Goal: Task Accomplishment & Management: Manage account settings

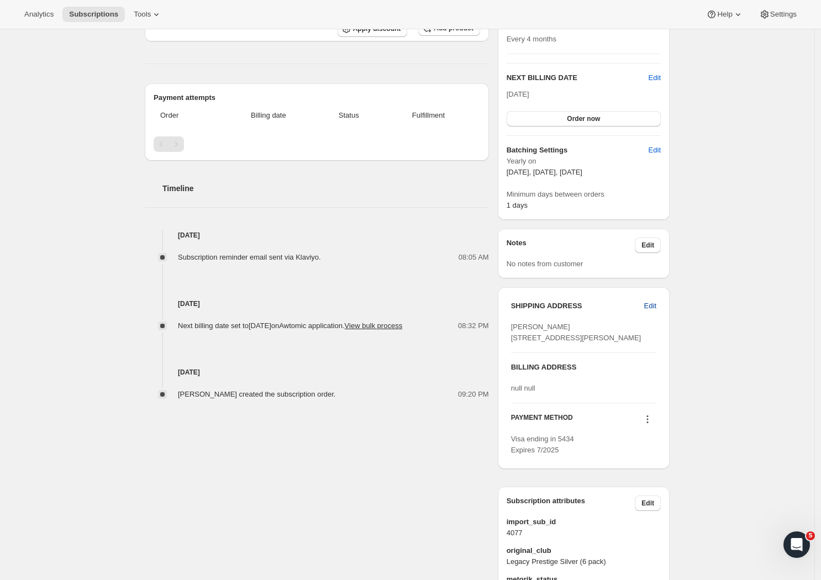
click at [653, 303] on span "Edit" at bounding box center [650, 306] width 12 height 11
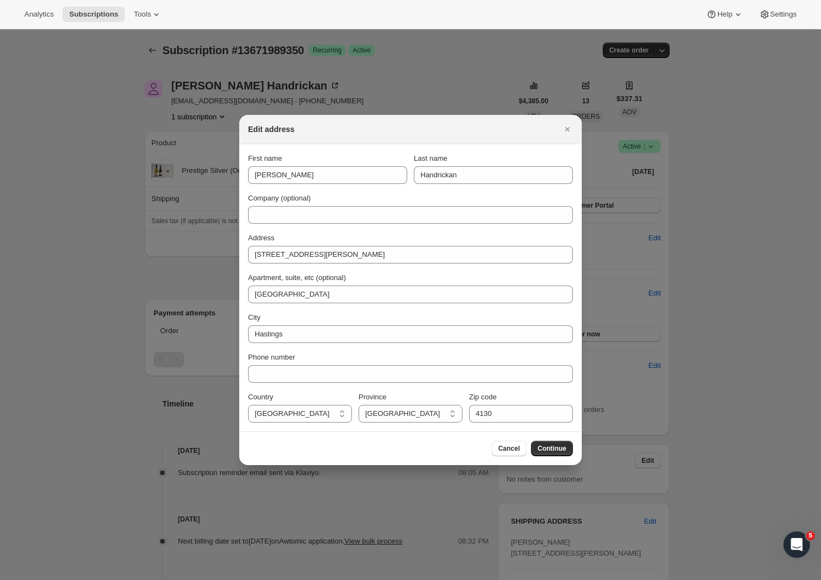
scroll to position [216, 0]
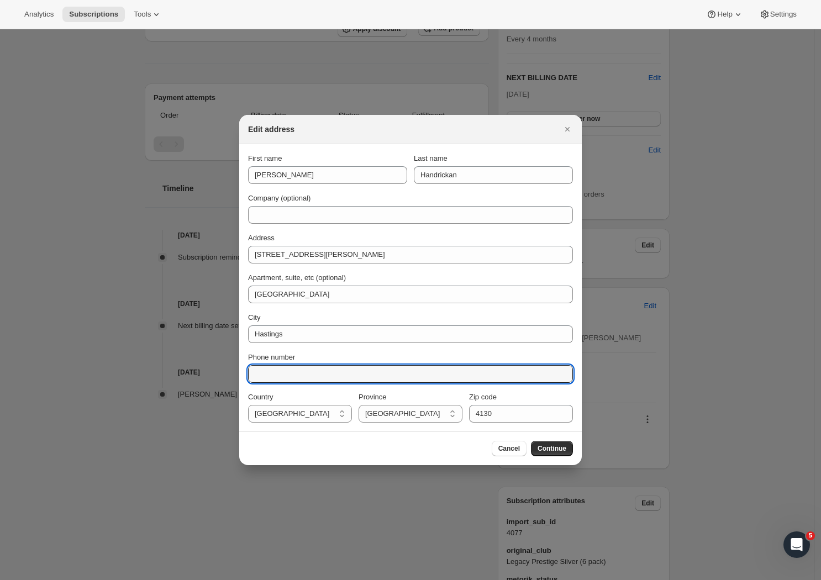
paste input "[PHONE_NUMBER]"
type input "[PHONE_NUMBER]"
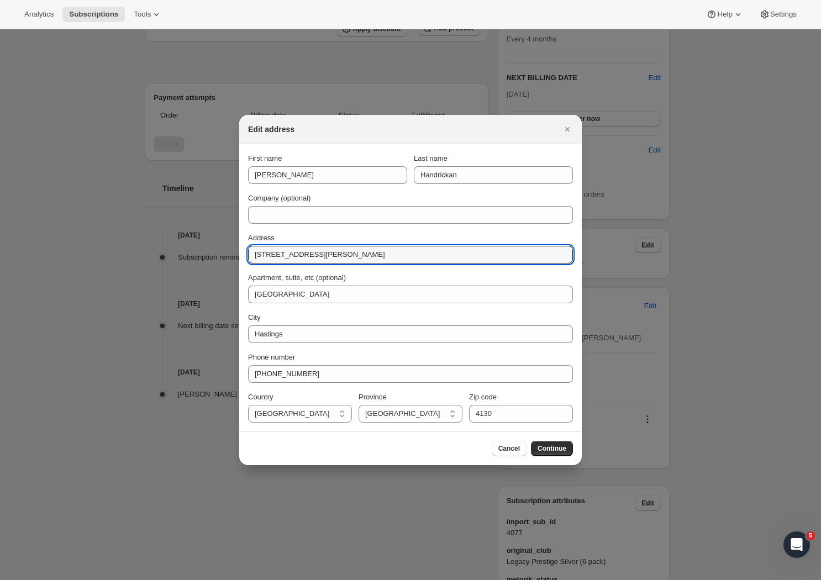
drag, startPoint x: 324, startPoint y: 255, endPoint x: 248, endPoint y: 254, distance: 76.3
paste input "[STREET_ADDRESS][PERSON_NAME]"
type input "[STREET_ADDRESS][PERSON_NAME]"
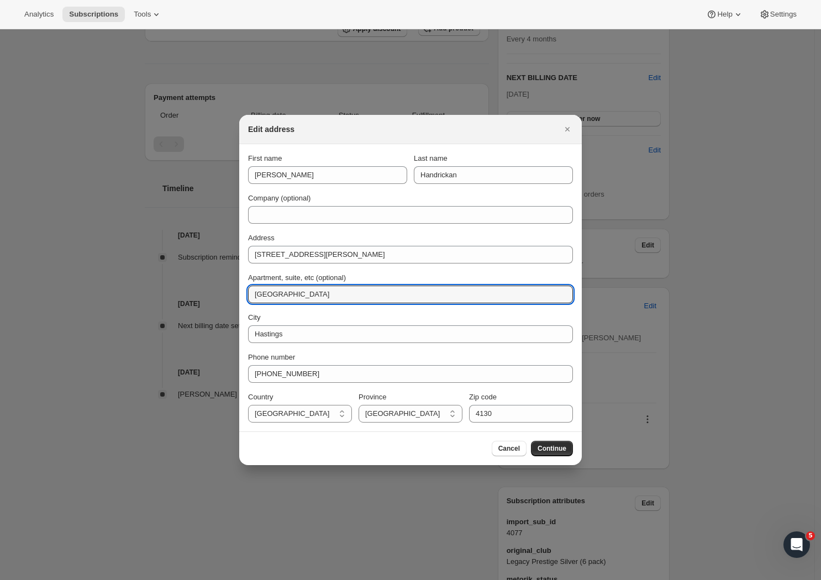
drag, startPoint x: 312, startPoint y: 296, endPoint x: 206, endPoint y: 289, distance: 105.8
click at [298, 316] on div "City" at bounding box center [410, 317] width 325 height 11
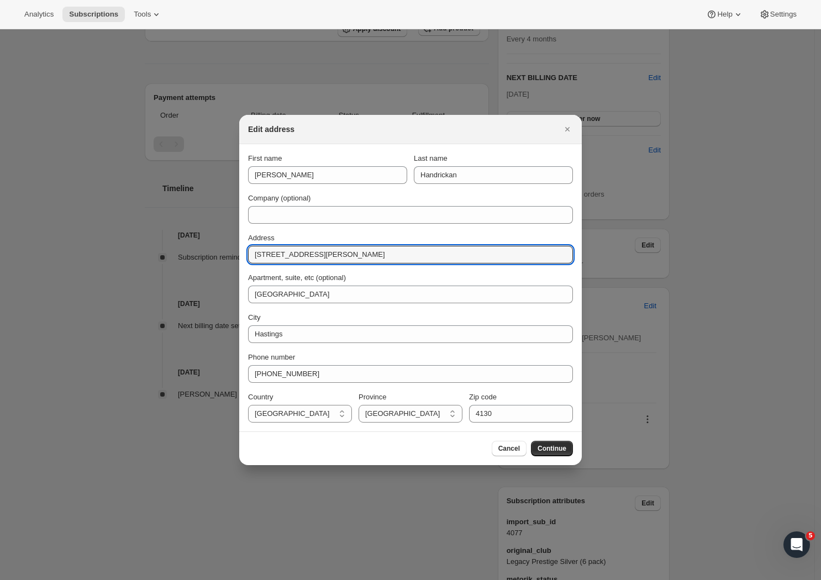
drag, startPoint x: 308, startPoint y: 252, endPoint x: 218, endPoint y: 248, distance: 90.7
click at [546, 449] on span "Continue" at bounding box center [552, 448] width 29 height 9
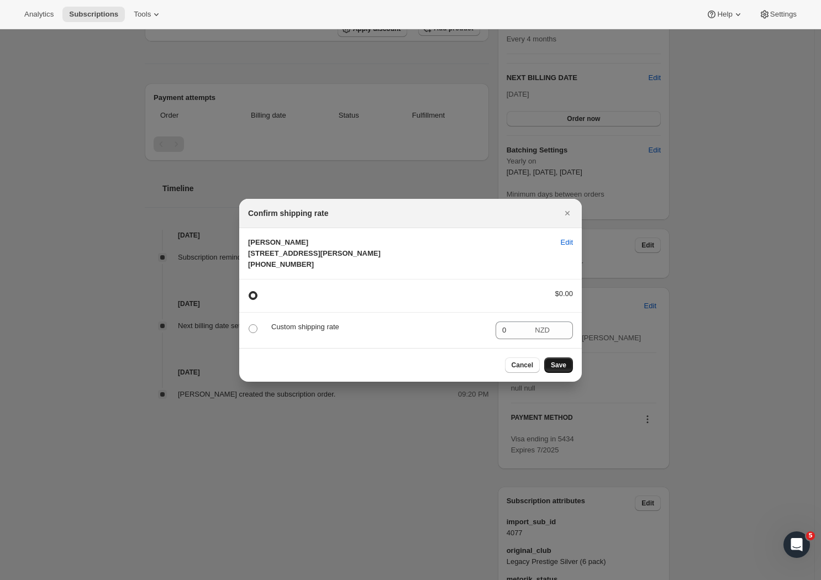
click at [560, 370] on span "Save" at bounding box center [558, 365] width 15 height 9
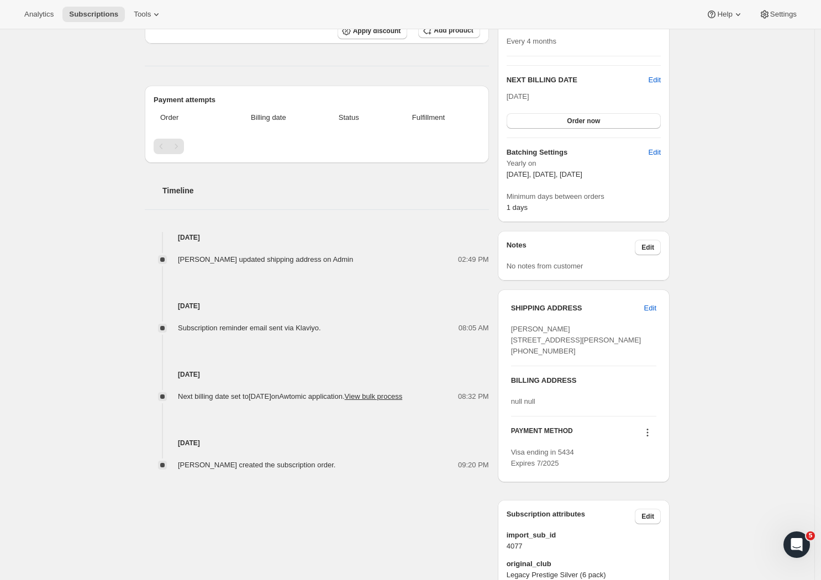
scroll to position [0, 0]
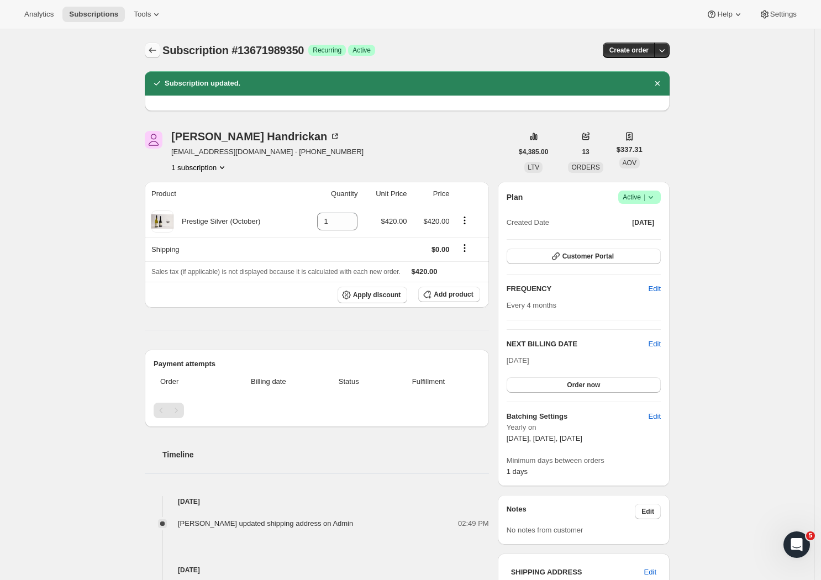
click at [149, 51] on button "Subscriptions" at bounding box center [152, 50] width 15 height 15
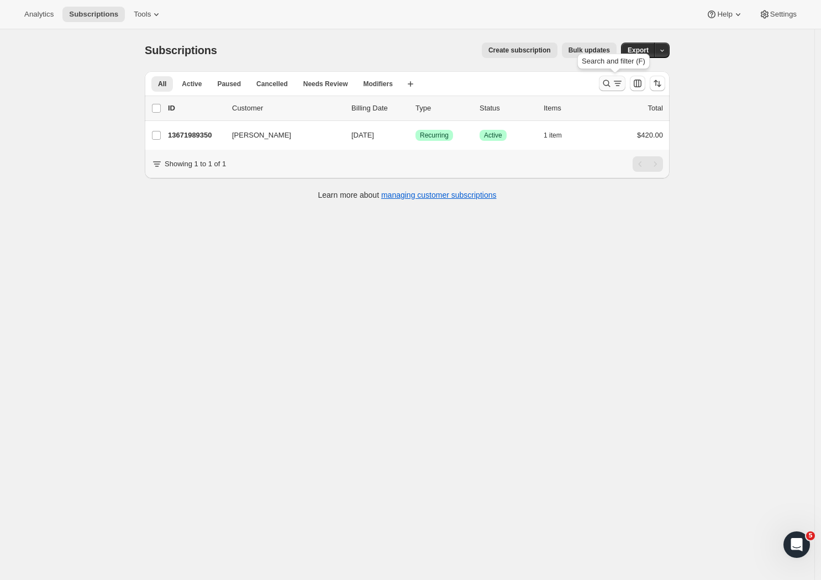
click at [617, 85] on icon "Search and filter results" at bounding box center [617, 83] width 11 height 11
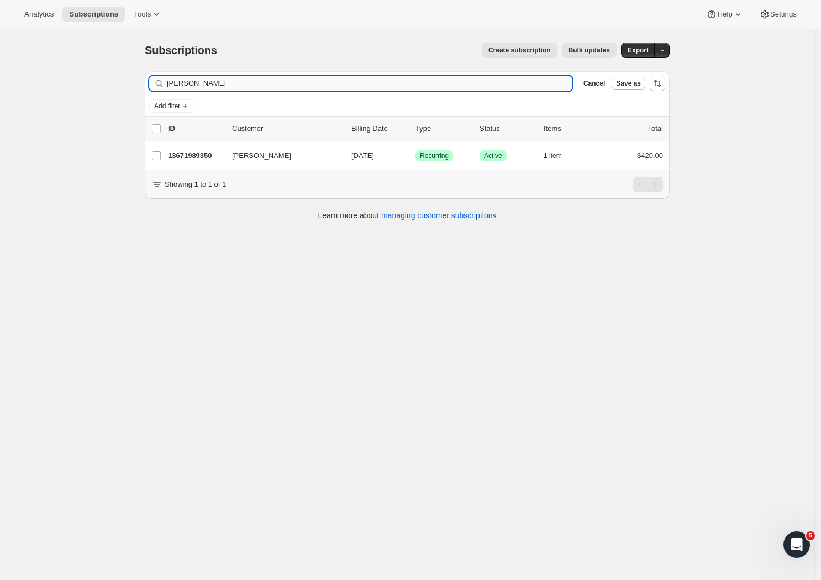
click at [243, 82] on input "[PERSON_NAME]" at bounding box center [370, 83] width 406 height 15
drag, startPoint x: 241, startPoint y: 80, endPoint x: 80, endPoint y: 75, distance: 161.5
click at [80, 74] on div "Subscriptions. This page is ready Subscriptions Create subscription Bulk update…" at bounding box center [407, 319] width 815 height 580
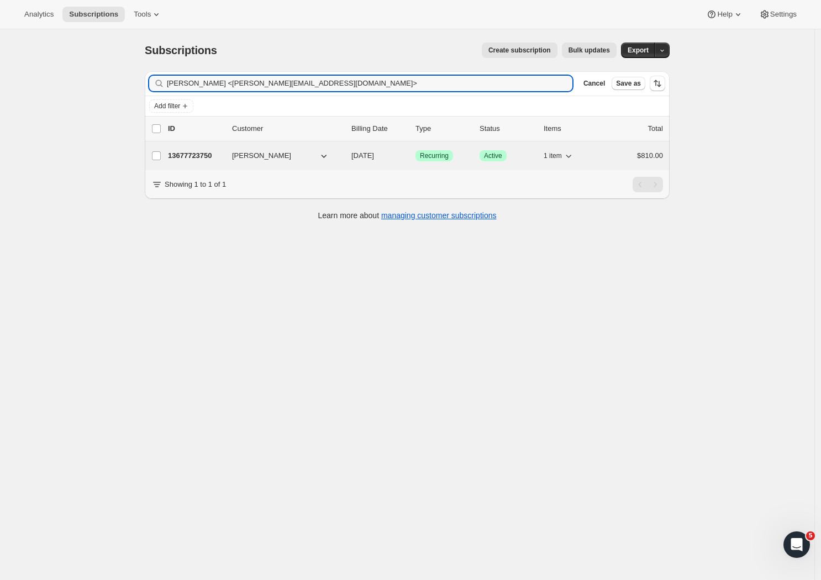
type input "[PERSON_NAME] <[PERSON_NAME][EMAIL_ADDRESS][DOMAIN_NAME]>"
click at [200, 159] on p "13677723750" at bounding box center [195, 155] width 55 height 11
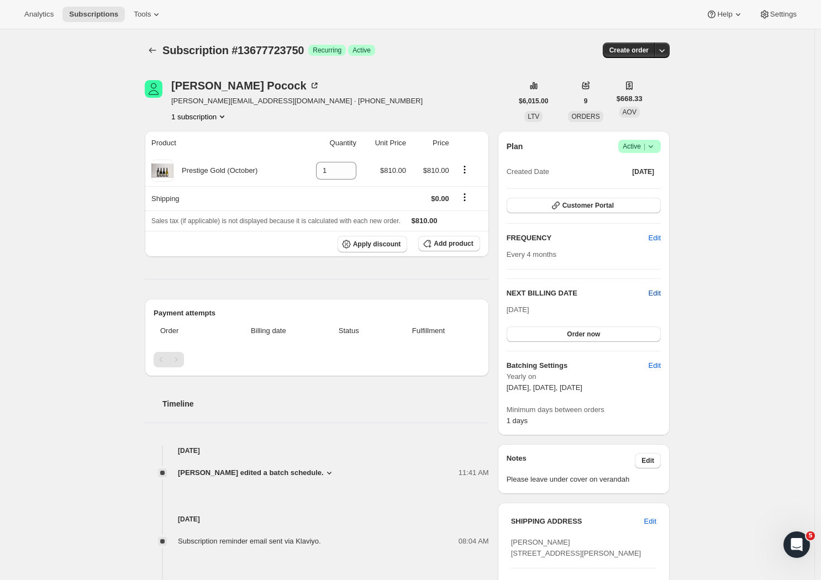
click at [661, 290] on span "Edit" at bounding box center [655, 293] width 12 height 11
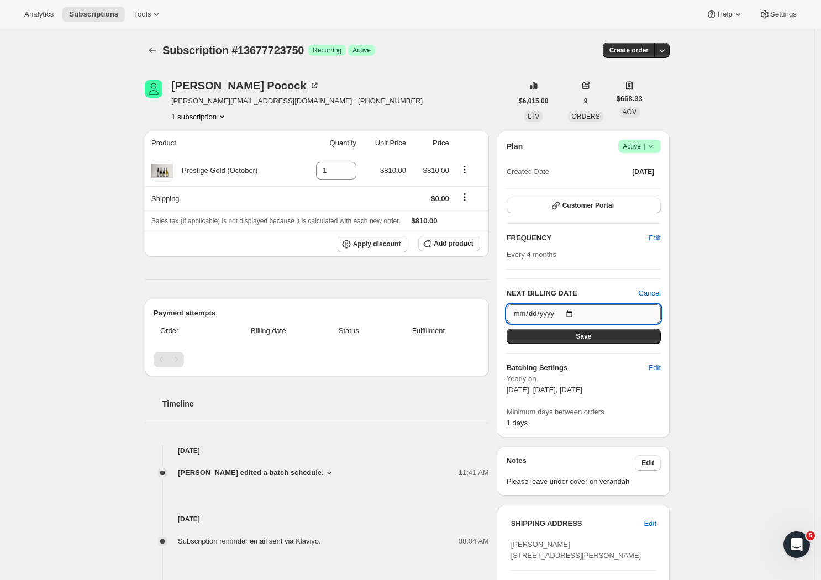
click at [591, 310] on input "[DATE]" at bounding box center [584, 314] width 154 height 19
type input "[DATE]"
click at [604, 340] on button "Save" at bounding box center [584, 336] width 154 height 15
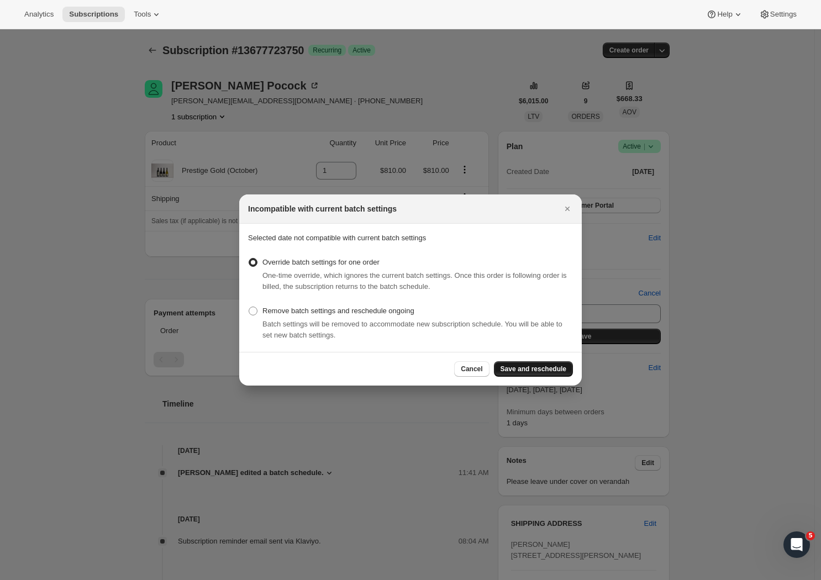
click at [548, 370] on span "Save and reschedule" at bounding box center [534, 369] width 66 height 9
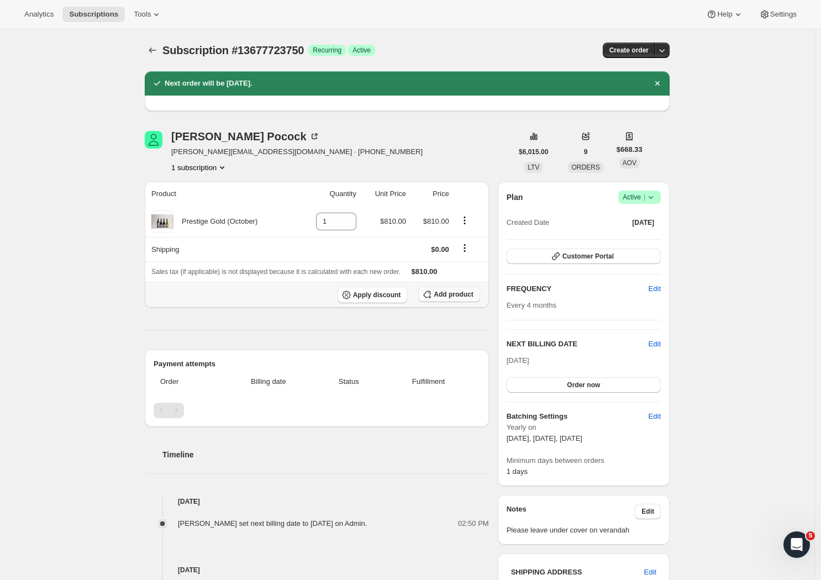
click at [454, 294] on span "Add product" at bounding box center [453, 294] width 39 height 9
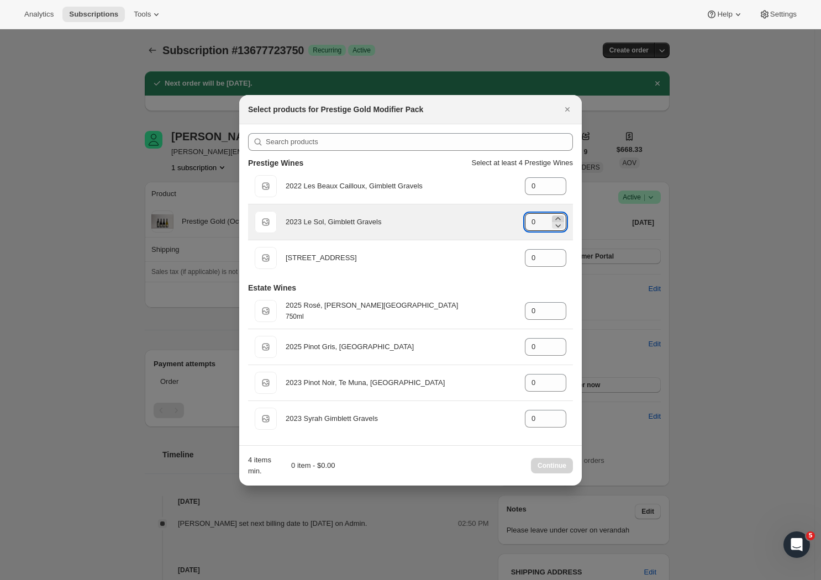
click at [559, 216] on icon ":rnm:" at bounding box center [558, 218] width 11 height 11
type input "4"
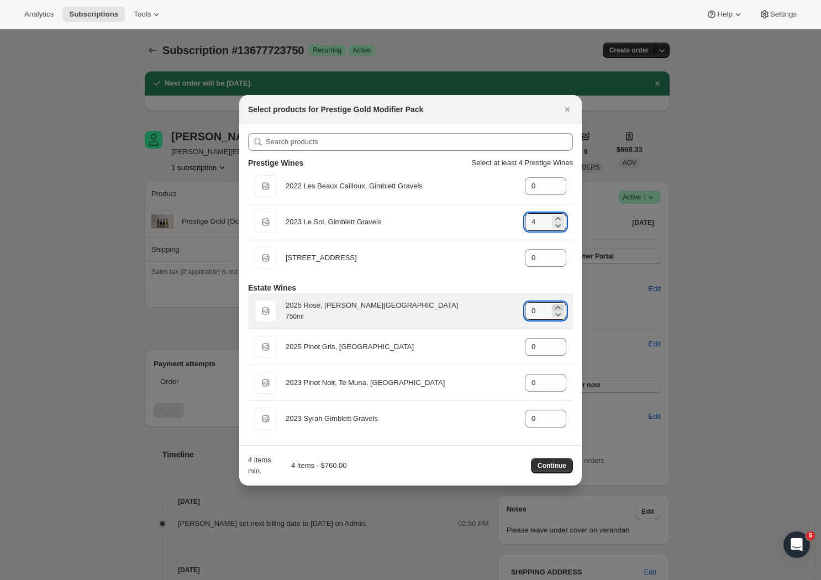
click at [559, 306] on icon ":rnm:" at bounding box center [558, 307] width 11 height 11
type input "2"
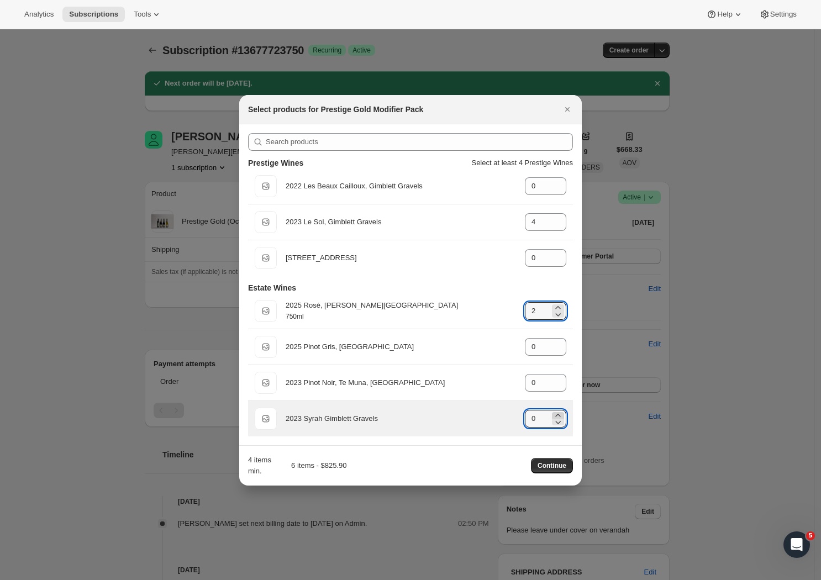
click at [559, 412] on icon ":rnm:" at bounding box center [558, 415] width 11 height 11
click at [558, 413] on icon ":rnm:" at bounding box center [558, 415] width 11 height 11
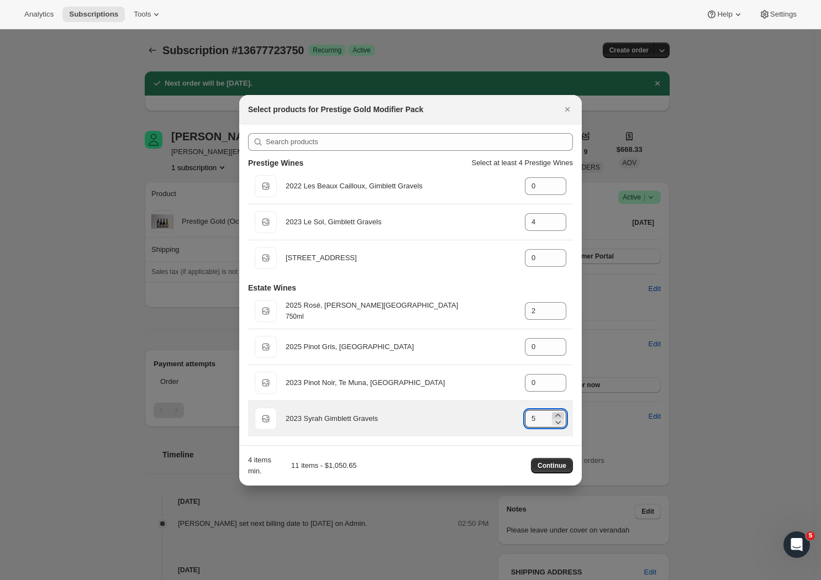
click at [558, 413] on icon ":rnm:" at bounding box center [558, 415] width 11 height 11
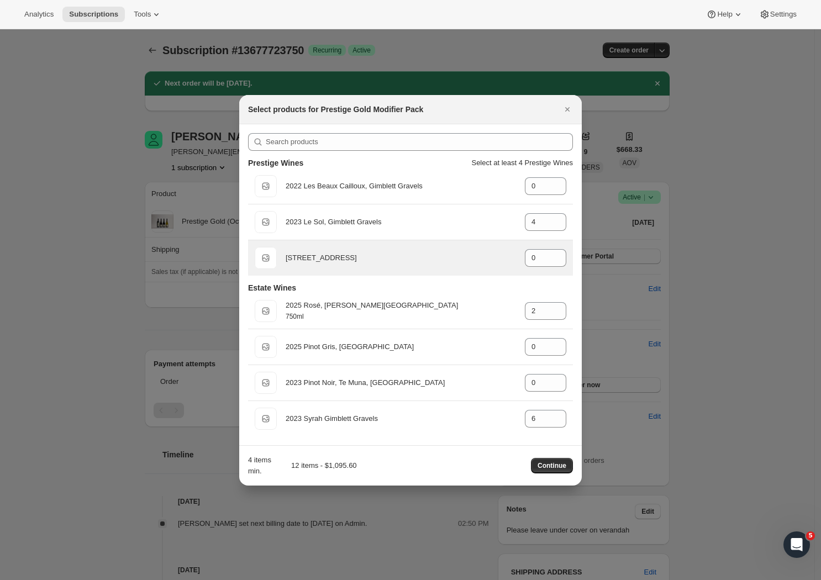
click at [481, 273] on div "Default Title 2023 Aroha, [GEOGRAPHIC_DATA] gid://shopify/ProductVariant/429200…" at bounding box center [410, 257] width 325 height 35
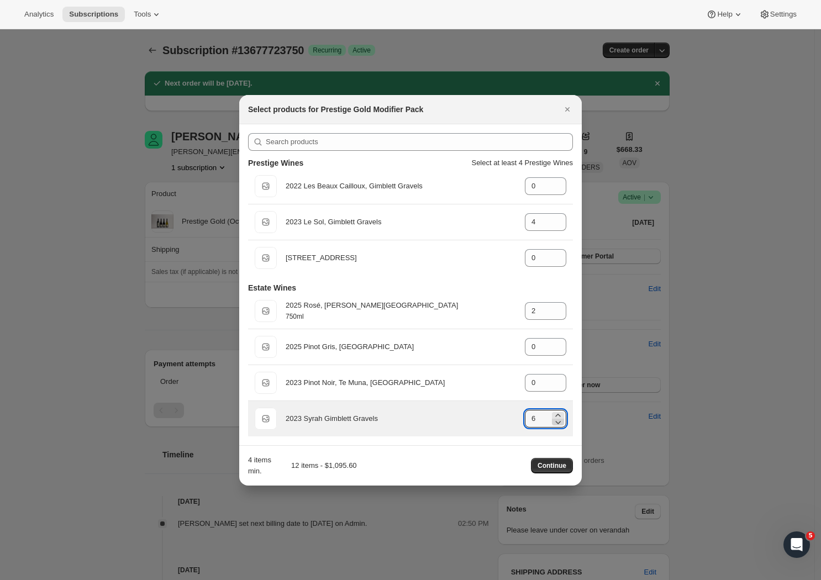
click at [558, 423] on icon ":rnm:" at bounding box center [558, 422] width 11 height 11
click at [558, 423] on icon ":rnm:" at bounding box center [559, 422] width 6 height 3
type input "4"
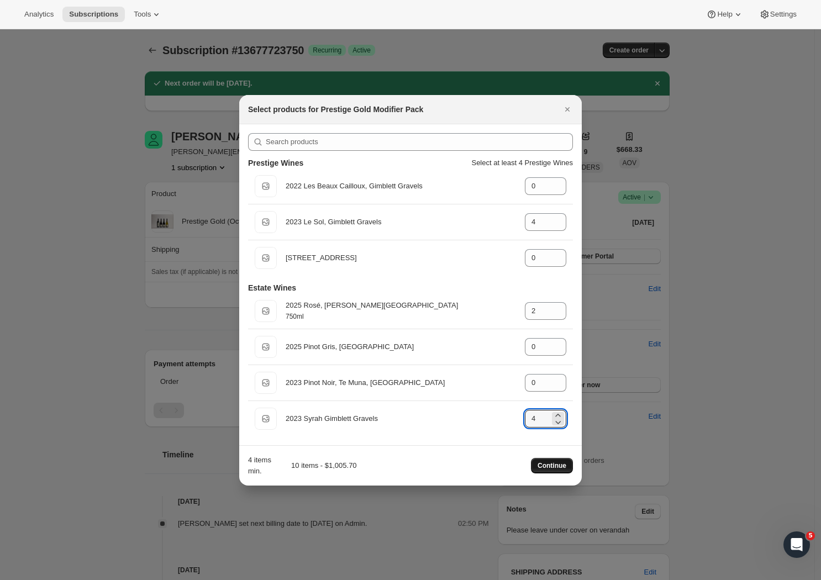
click at [558, 466] on span "Continue" at bounding box center [552, 466] width 29 height 9
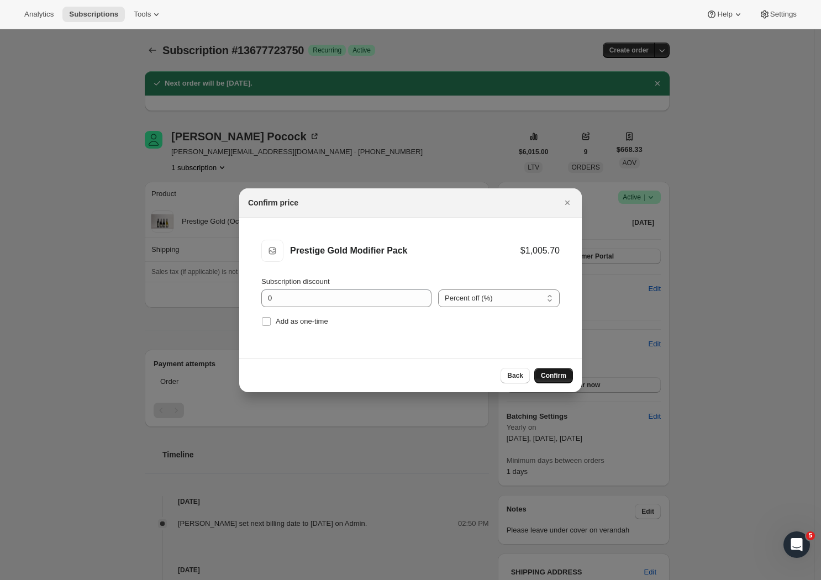
click at [552, 381] on button "Confirm" at bounding box center [553, 375] width 39 height 15
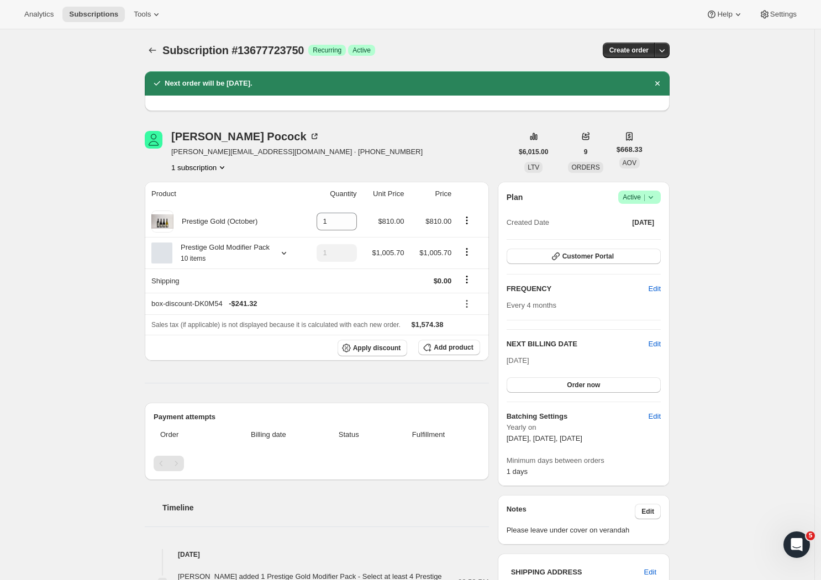
click at [496, 157] on div "Blair Pocock [EMAIL_ADDRESS][DOMAIN_NAME] · [PHONE_NUMBER] 1 subscription" at bounding box center [329, 152] width 368 height 42
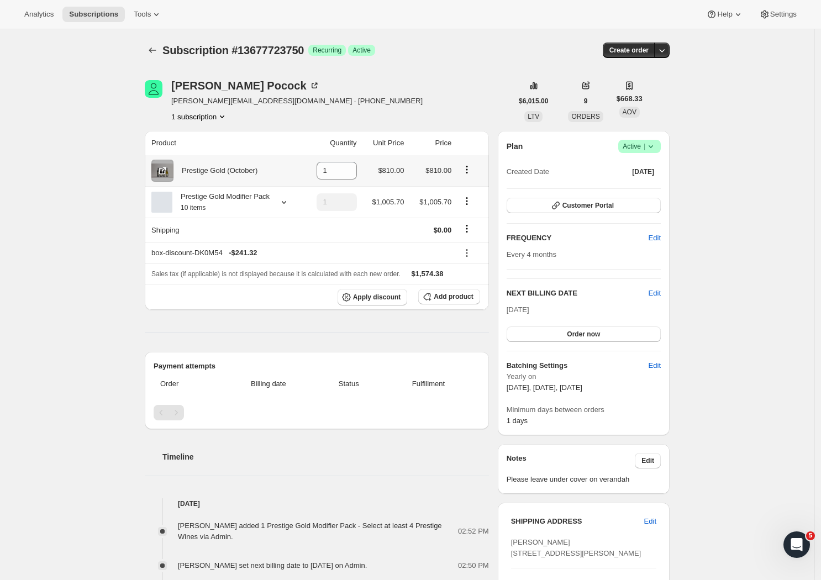
click at [468, 170] on icon "Product actions" at bounding box center [467, 170] width 2 height 2
click at [465, 193] on span "Remove" at bounding box center [462, 192] width 27 height 8
type input "0"
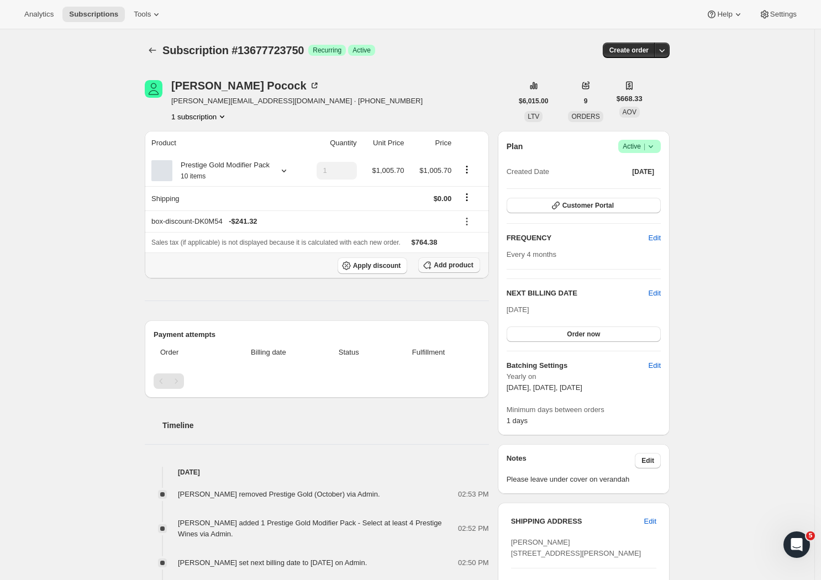
click at [453, 270] on span "Add product" at bounding box center [453, 265] width 39 height 9
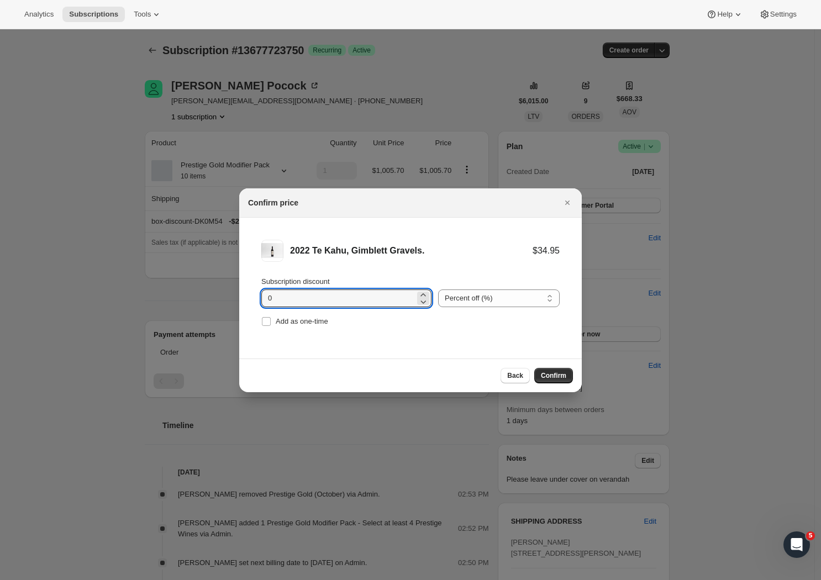
drag, startPoint x: 306, startPoint y: 300, endPoint x: 220, endPoint y: 296, distance: 86.3
type input "20"
click at [266, 321] on input "Add as one-time" at bounding box center [266, 321] width 9 height 9
checkbox input "true"
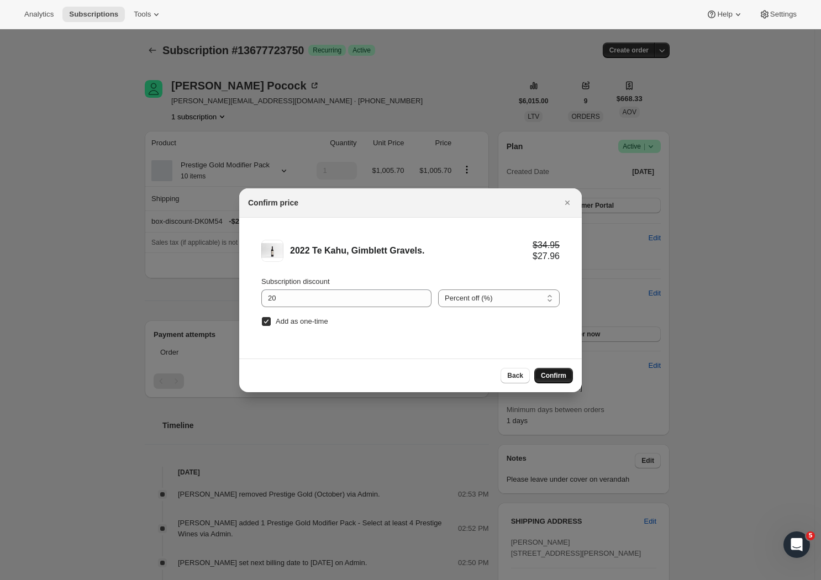
click at [556, 377] on span "Confirm" at bounding box center [553, 375] width 25 height 9
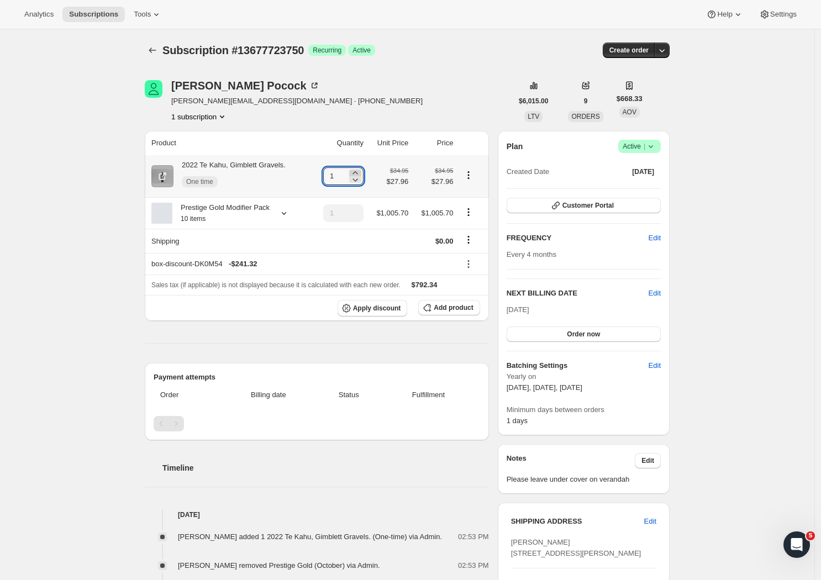
click at [358, 173] on icon at bounding box center [355, 172] width 5 height 3
type input "2"
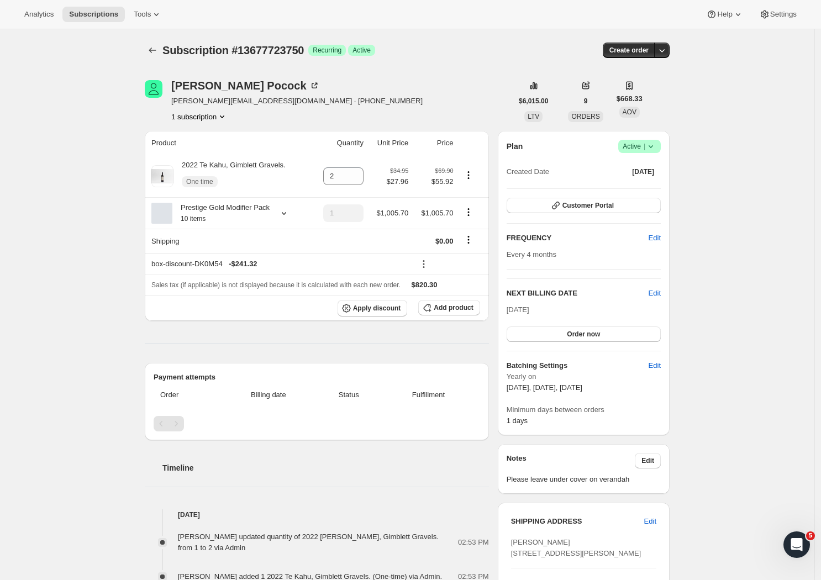
click at [773, 253] on div "Subscription #13677723750. This page is ready Subscription #13677723750 Success…" at bounding box center [407, 530] width 815 height 1003
click at [154, 46] on icon "Subscriptions" at bounding box center [152, 50] width 11 height 11
